Goal: Task Accomplishment & Management: Manage account settings

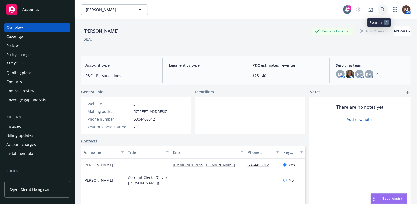
click at [380, 8] on icon at bounding box center [382, 9] width 5 height 5
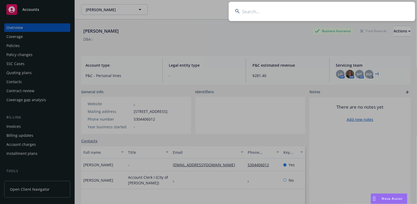
click at [266, 13] on input at bounding box center [322, 11] width 186 height 19
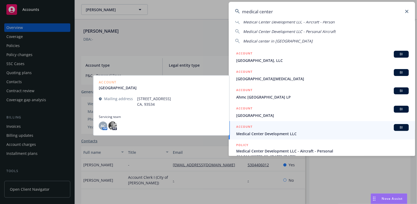
scroll to position [53, 0]
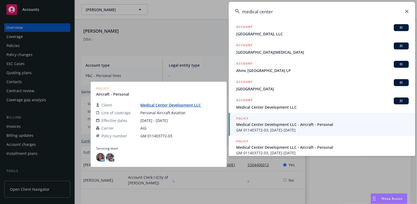
type input "medical center"
click at [255, 126] on span "Medical Center Development LLC - Aircraft - Personal" at bounding box center [322, 125] width 172 height 6
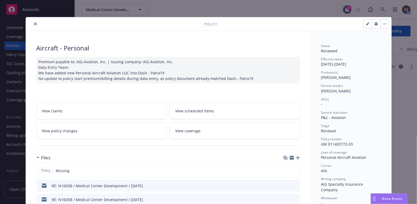
click at [34, 22] on icon "close" at bounding box center [35, 23] width 3 height 3
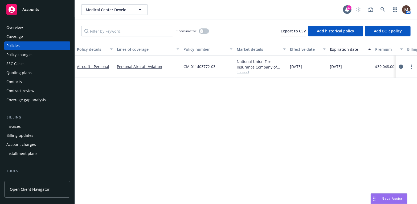
click at [26, 28] on div "Overview" at bounding box center [37, 27] width 62 height 9
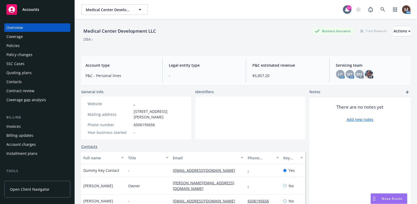
click at [19, 46] on div "Policies" at bounding box center [12, 46] width 13 height 9
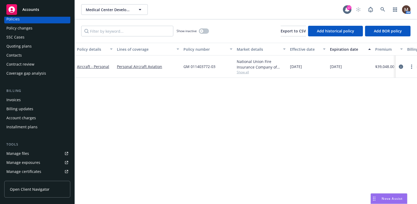
scroll to position [53, 0]
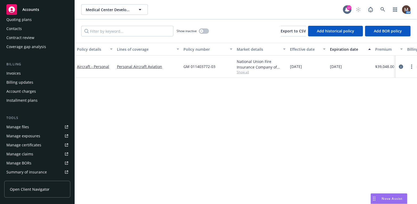
click at [22, 70] on div "Invoices" at bounding box center [37, 73] width 62 height 9
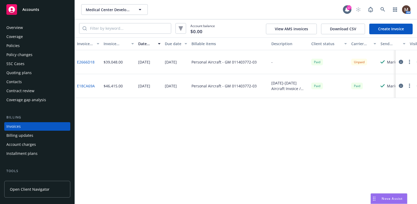
scroll to position [16, 0]
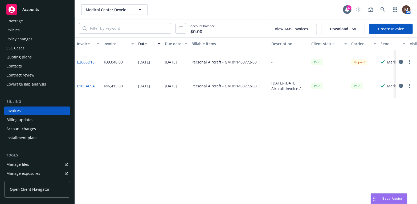
click at [15, 29] on div "Policies" at bounding box center [12, 30] width 13 height 9
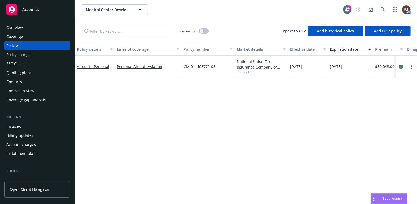
scroll to position [27, 0]
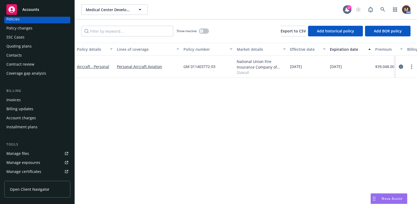
click at [26, 152] on div "Manage files" at bounding box center [17, 154] width 23 height 9
click at [18, 97] on div "Invoices" at bounding box center [13, 100] width 14 height 9
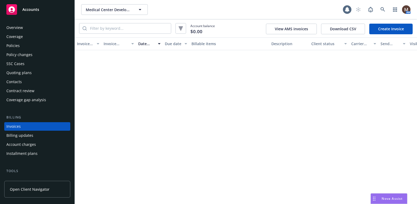
scroll to position [16, 0]
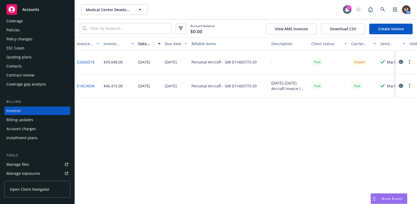
click at [87, 61] on link "E2666D18" at bounding box center [86, 62] width 18 height 6
click at [19, 30] on div "Policies" at bounding box center [12, 30] width 13 height 9
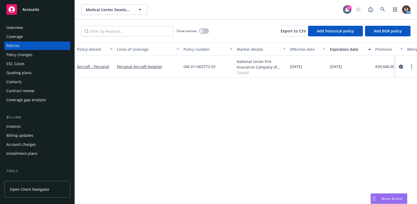
scroll to position [27, 0]
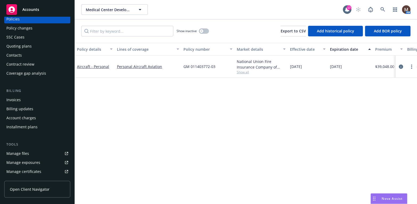
click at [31, 153] on link "Manage files" at bounding box center [37, 154] width 66 height 9
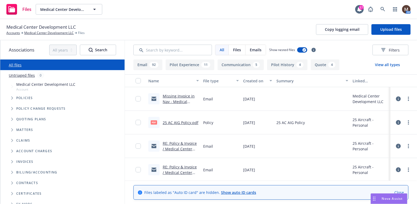
scroll to position [27, 0]
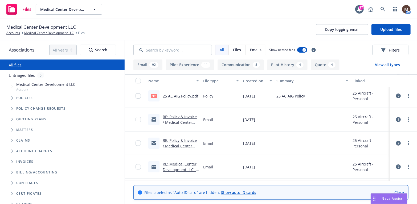
click at [180, 117] on link "RE: Policy & Invoice / Medical Center Development LLC - Pol #: GM 011403772-03-…" at bounding box center [180, 130] width 34 height 33
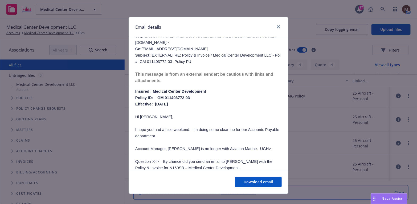
scroll to position [293, 0]
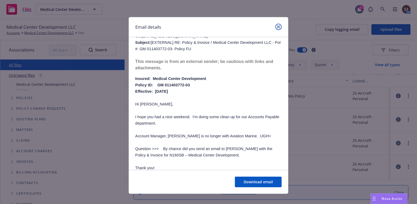
click at [277, 25] on icon "close" at bounding box center [278, 26] width 3 height 3
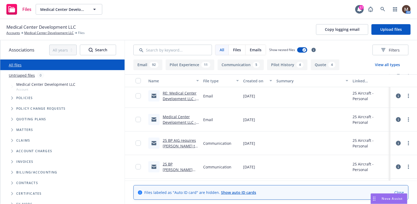
scroll to position [106, 0]
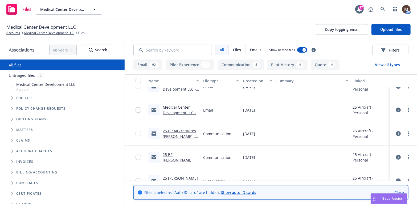
click at [185, 127] on div "25 BP AIG requires Purkey to go to school every 24 months.msg" at bounding box center [173, 134] width 55 height 24
click at [183, 130] on link "25 BP AIG requires Purkey to go to school every 24 months.msg" at bounding box center [180, 140] width 34 height 22
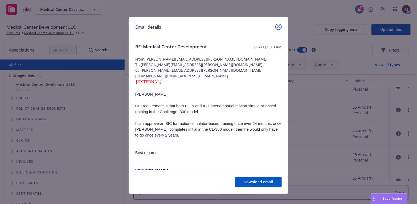
click at [278, 26] on link "close" at bounding box center [278, 27] width 6 height 6
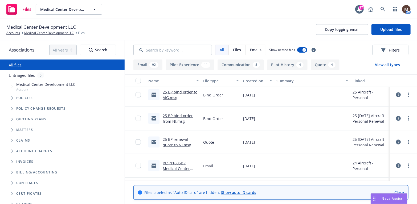
scroll to position [479, 0]
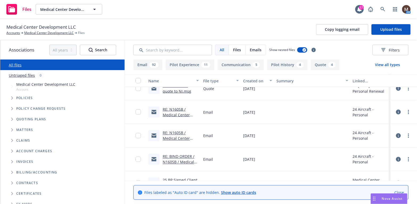
click at [171, 156] on link "RE: BIND ORDER / N160SB / Medical Center Development / 02.01.2024" at bounding box center [179, 167] width 32 height 27
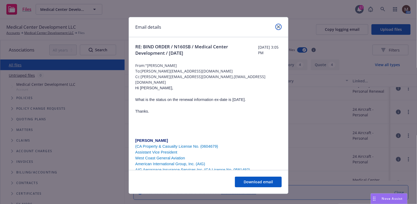
click at [275, 26] on link "close" at bounding box center [278, 27] width 6 height 6
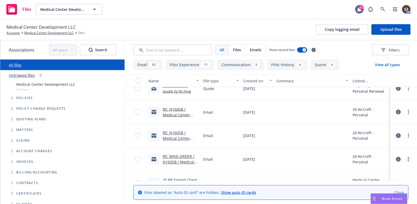
click at [408, 159] on circle "more" at bounding box center [408, 159] width 1 height 1
click at [379, 119] on link "Archive" at bounding box center [384, 120] width 53 height 11
click at [183, 156] on link "25 BP Signed Client Renewal.pdf" at bounding box center [180, 159] width 35 height 11
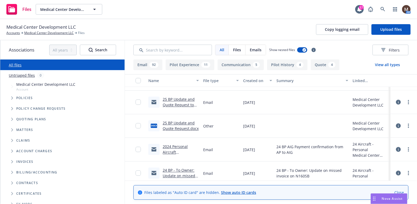
scroll to position [585, 0]
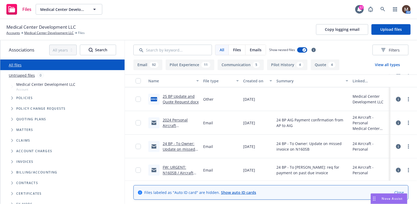
click at [172, 143] on link "24 BP - To Owner: Update on missed invoice on N160SB.msg" at bounding box center [179, 152] width 32 height 22
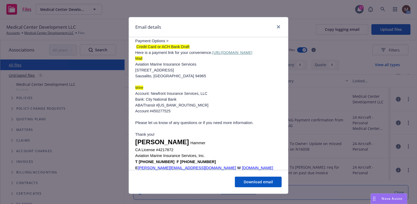
scroll to position [160, 0]
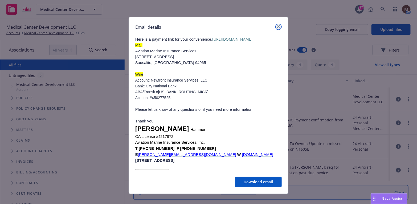
click at [277, 26] on icon "close" at bounding box center [278, 26] width 3 height 3
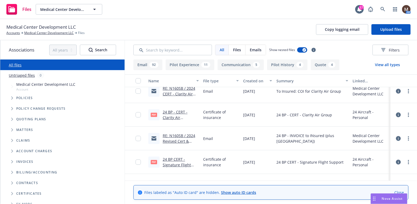
scroll to position [825, 0]
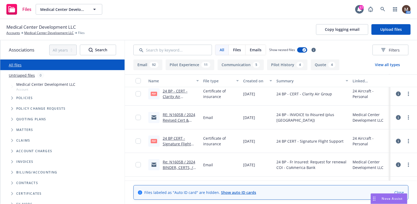
click at [175, 119] on link "RE: N160SB / 2024 Revised Cert & Invoice / Medical Center Development / 02.01.2…" at bounding box center [179, 128] width 32 height 33
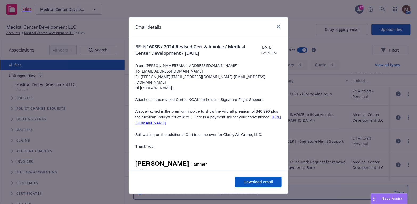
click at [207, 122] on link "https://app.newfront.com/invoices/1cba9978-9bd5-40fe-b7a6-2bf9068e3f9e" at bounding box center [208, 120] width 146 height 11
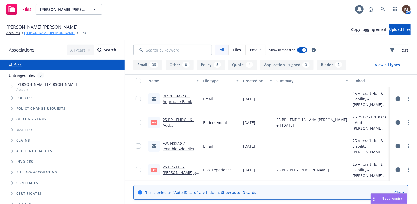
click at [36, 31] on link "[PERSON_NAME] [PERSON_NAME]" at bounding box center [49, 33] width 51 height 5
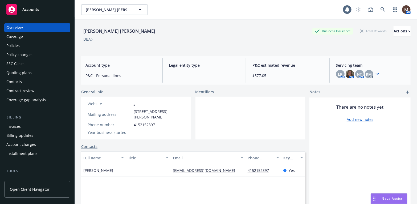
scroll to position [27, 0]
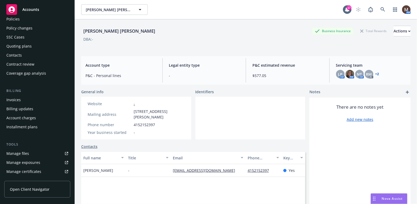
click at [30, 152] on link "Manage files" at bounding box center [37, 154] width 66 height 9
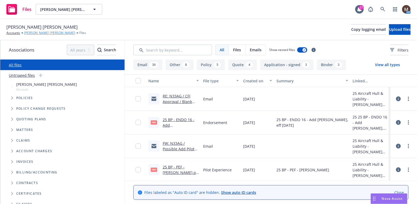
click at [39, 33] on link "[PERSON_NAME] [PERSON_NAME]" at bounding box center [49, 33] width 51 height 5
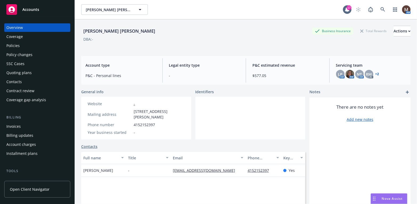
click at [15, 44] on div "Policies" at bounding box center [12, 46] width 13 height 9
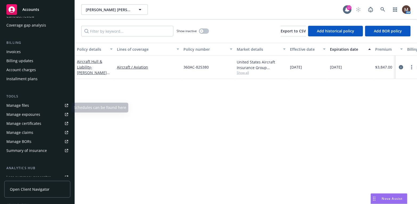
scroll to position [106, 0]
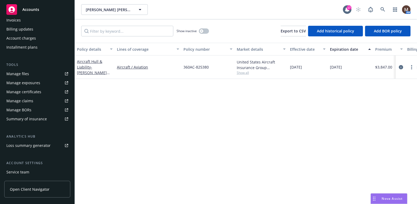
click at [28, 173] on div "Service team" at bounding box center [17, 172] width 23 height 9
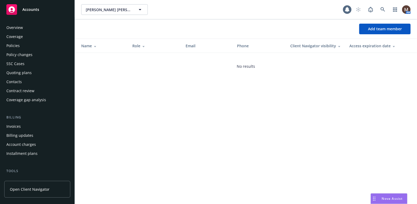
scroll to position [142, 0]
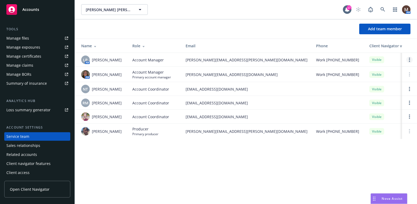
click at [410, 60] on link "Open options" at bounding box center [409, 60] width 6 height 6
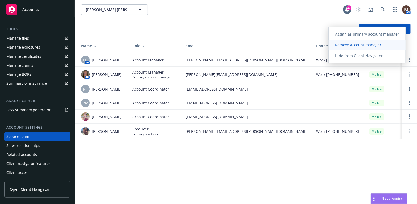
click at [369, 45] on span "Remove account manager" at bounding box center [357, 44] width 59 height 5
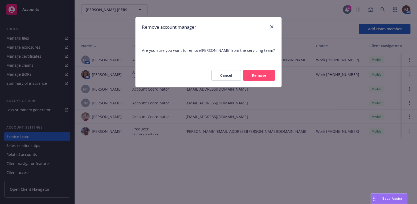
click at [260, 76] on button "Remove" at bounding box center [259, 75] width 32 height 11
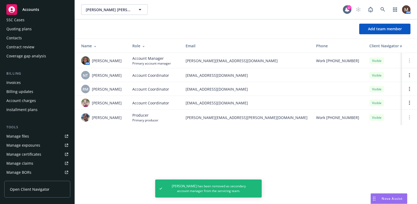
scroll to position [0, 0]
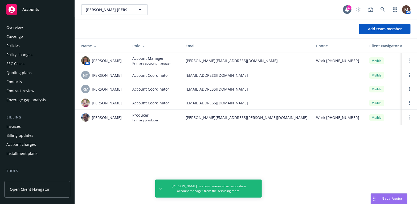
click at [14, 43] on div "Policies" at bounding box center [12, 46] width 13 height 9
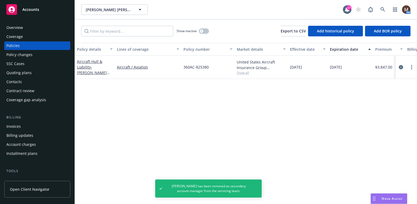
click at [20, 79] on div "Contacts" at bounding box center [13, 82] width 15 height 9
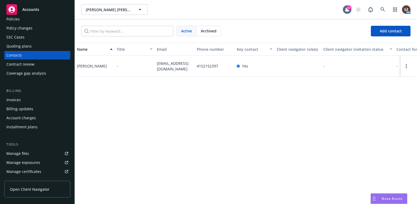
scroll to position [53, 0]
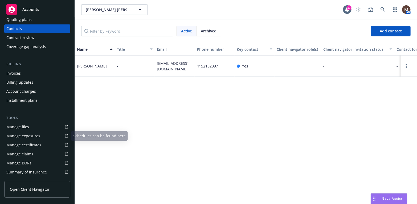
click at [27, 125] on div "Manage files" at bounding box center [17, 127] width 23 height 9
